Goal: Transaction & Acquisition: Purchase product/service

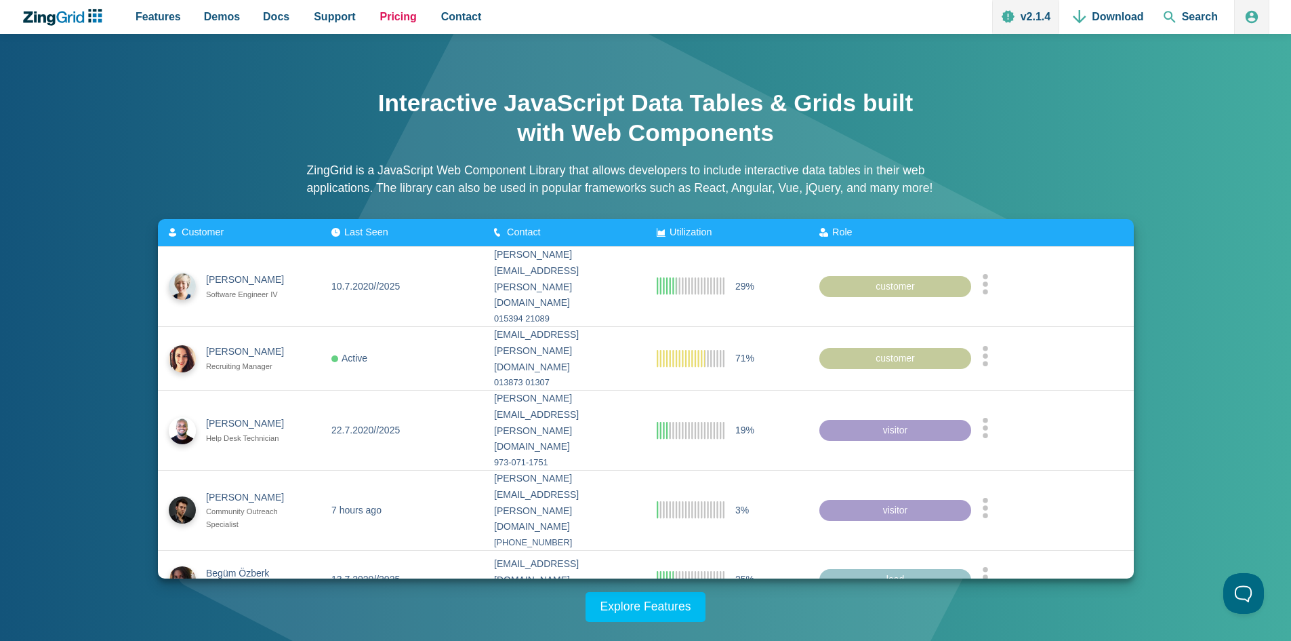
click at [394, 22] on span "Pricing" at bounding box center [398, 16] width 37 height 18
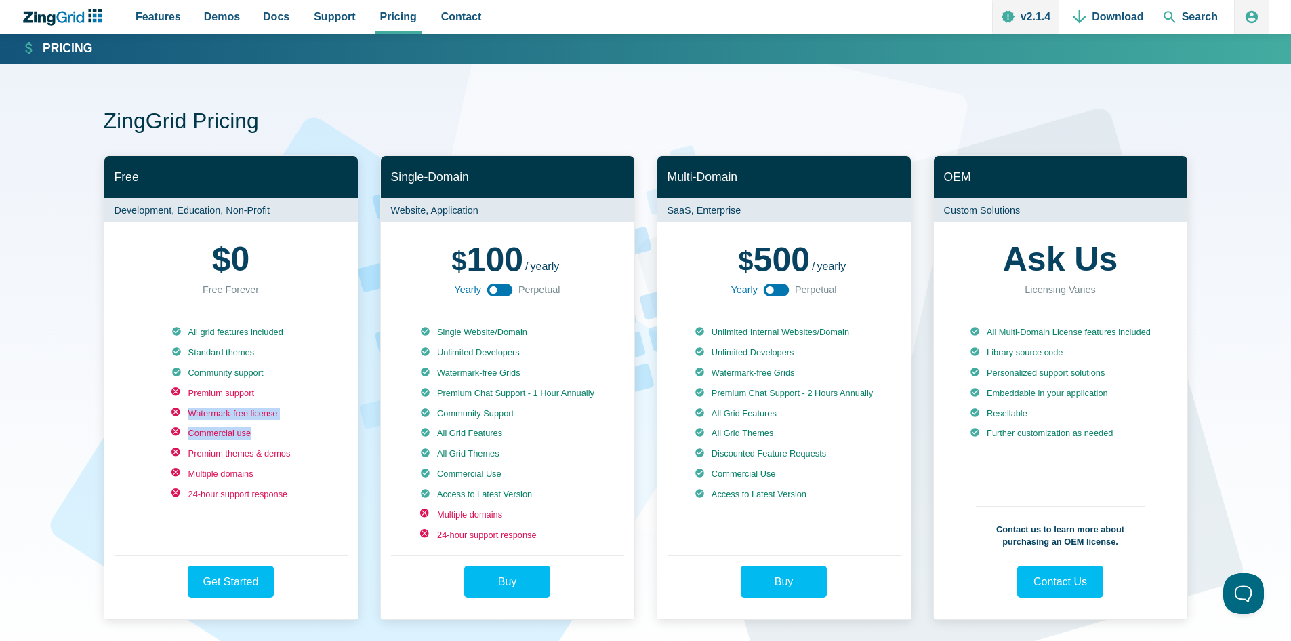
drag, startPoint x: 228, startPoint y: 412, endPoint x: 251, endPoint y: 432, distance: 30.8
click at [251, 432] on ul "All grid features included Standard themes Community support Premium support Wa…" at bounding box center [230, 433] width 119 height 215
click at [261, 431] on li "Commercial use" at bounding box center [230, 433] width 119 height 12
drag, startPoint x: 191, startPoint y: 428, endPoint x: 285, endPoint y: 439, distance: 94.2
click at [285, 439] on li "Commercial use" at bounding box center [230, 433] width 119 height 12
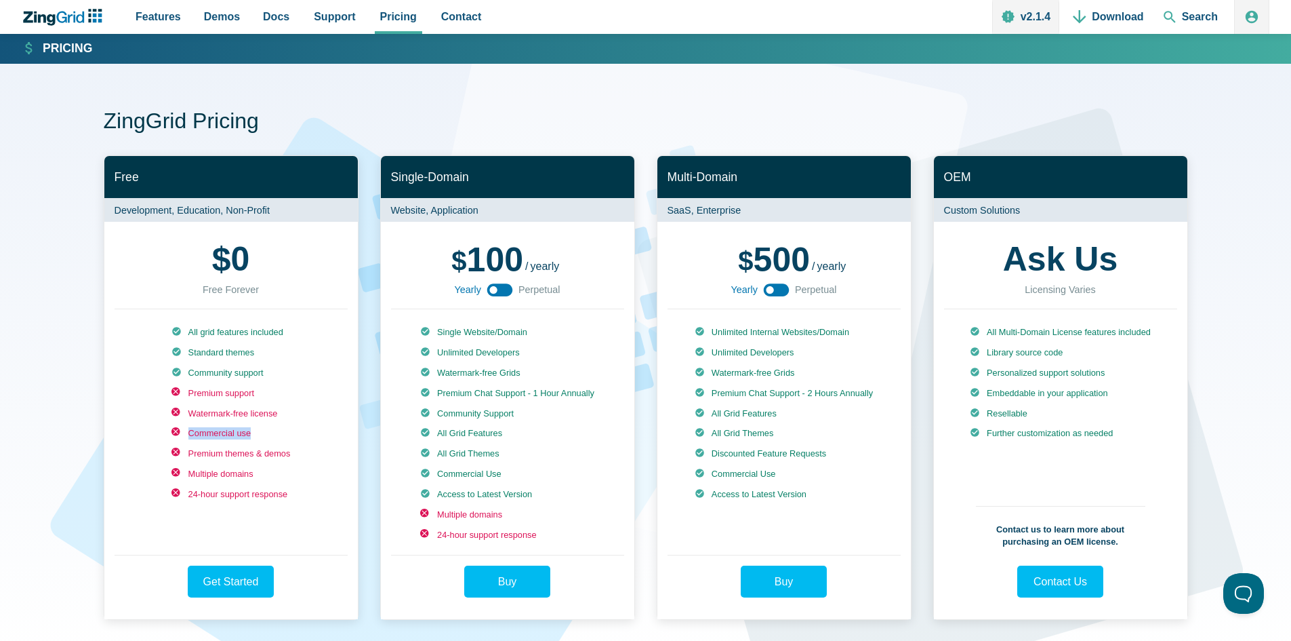
click at [285, 439] on li "Commercial use" at bounding box center [230, 433] width 119 height 12
